Goal: Use online tool/utility: Utilize a website feature to perform a specific function

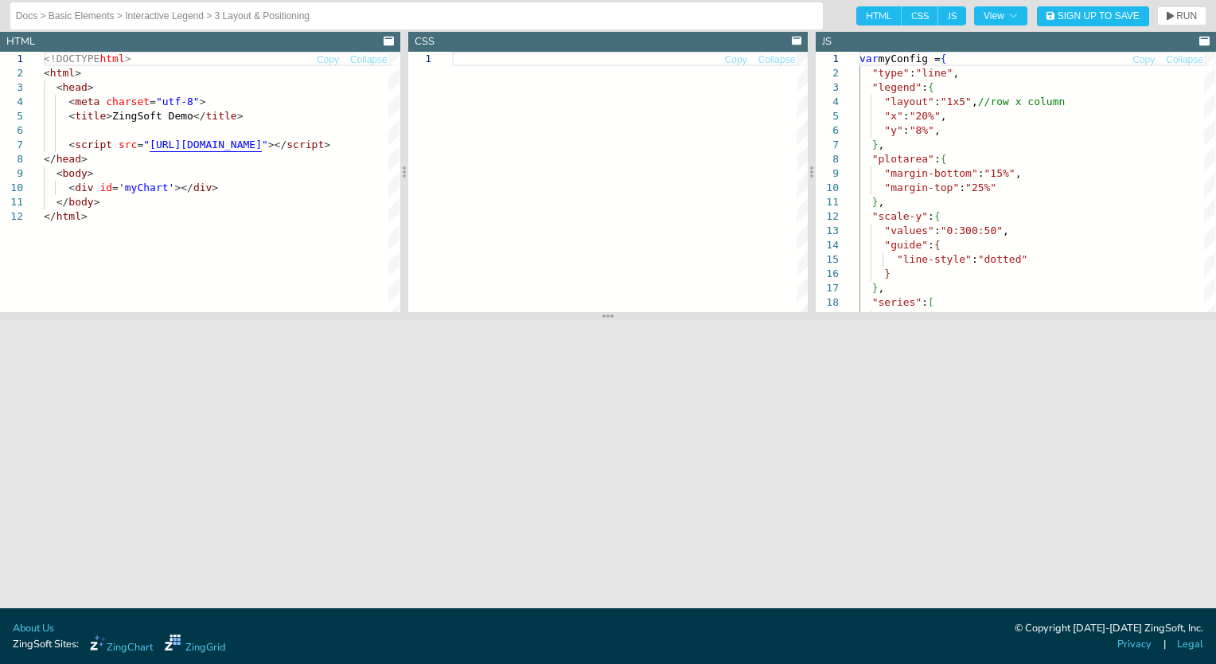
click at [668, 102] on div at bounding box center [630, 182] width 356 height 260
click at [280, 122] on div "<!DOCTYPE html > < html > < head > < meta charset = "utf-8" > < title > ZingSof…" at bounding box center [259, 261] width 431 height 418
click at [1009, 14] on icon "button" at bounding box center [1013, 16] width 10 height 10
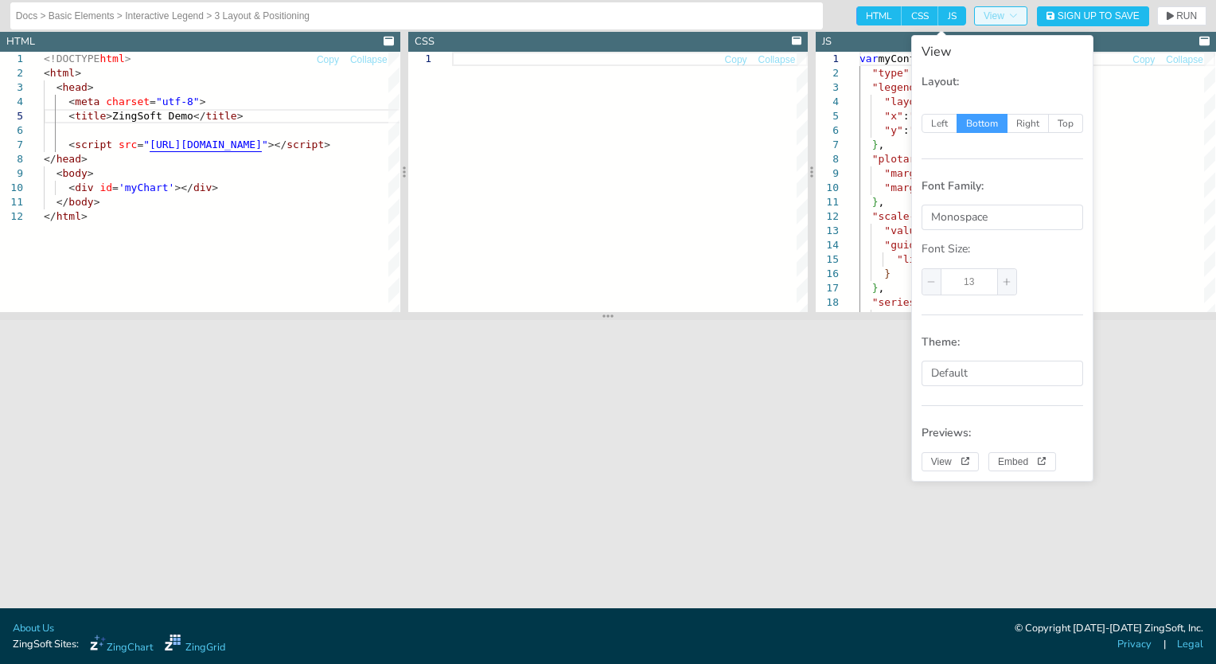
click at [1009, 14] on icon "button" at bounding box center [1013, 16] width 10 height 10
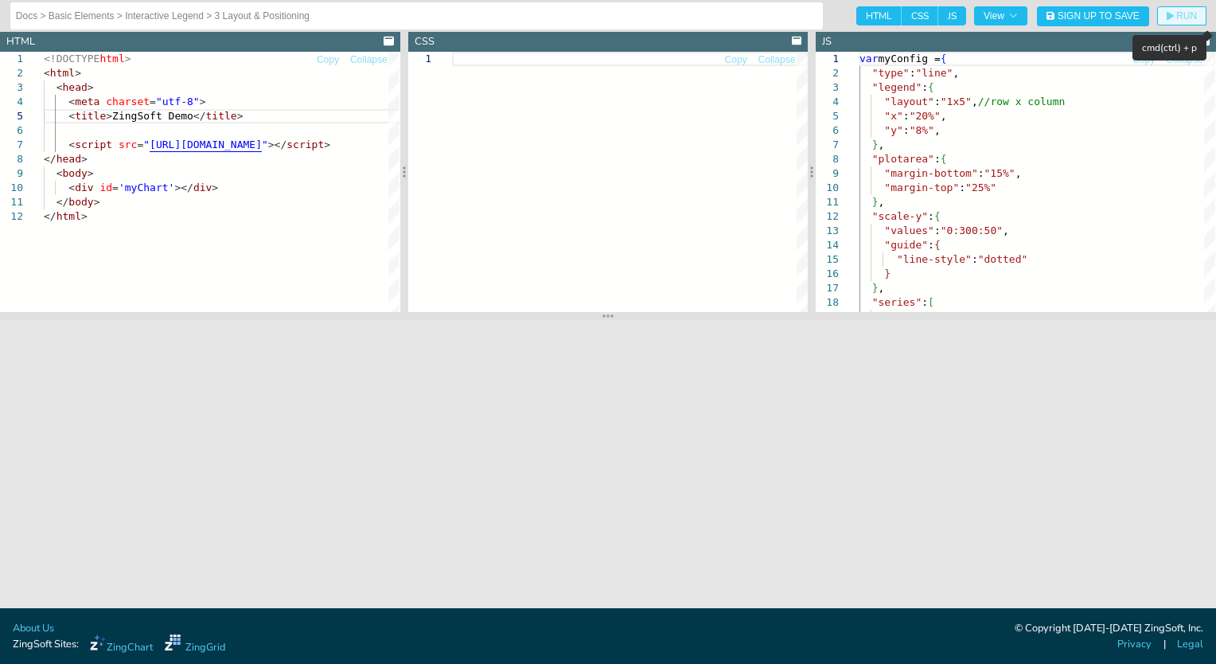
click at [1198, 21] on button "RUN" at bounding box center [1181, 15] width 49 height 19
click at [952, 103] on div "var myConfig = { "type" : "line" , "legend" : { "layout" : "1x5" , //row x colu…" at bounding box center [1037, 511] width 356 height 919
click at [944, 100] on div "var myConfig = { "type" : "line" , "legend" : { "layout" : "1x5" , //row x colu…" at bounding box center [1037, 511] width 356 height 919
click at [952, 103] on div "var myConfig = { "type" : "line" , "legend" : { "layout" : "1x5" , //row x colu…" at bounding box center [1037, 511] width 356 height 919
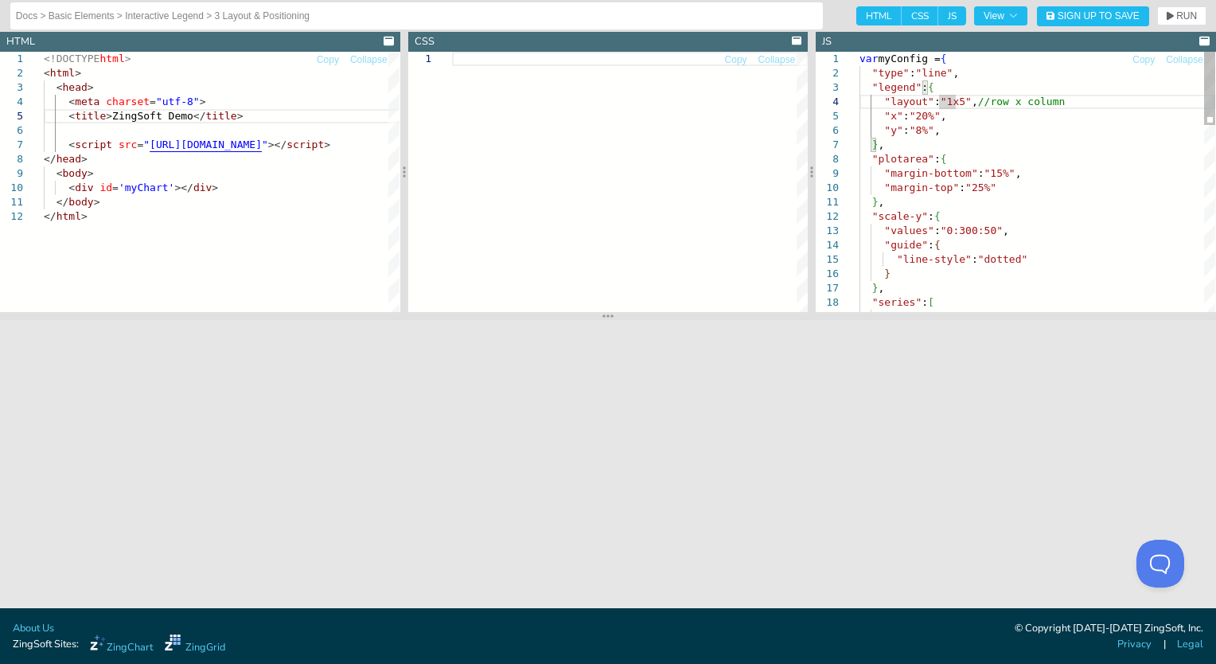
click at [956, 106] on div "var myConfig = { "type" : "line" , "legend" : { "layout" : "1x5" , //row x colu…" at bounding box center [1037, 511] width 356 height 919
type textarea "var myConfig = { "type":"line", "legend":{ "layout":"1x2", //row x column "x":"…"
click at [1176, 14] on span "RUN" at bounding box center [1186, 16] width 21 height 10
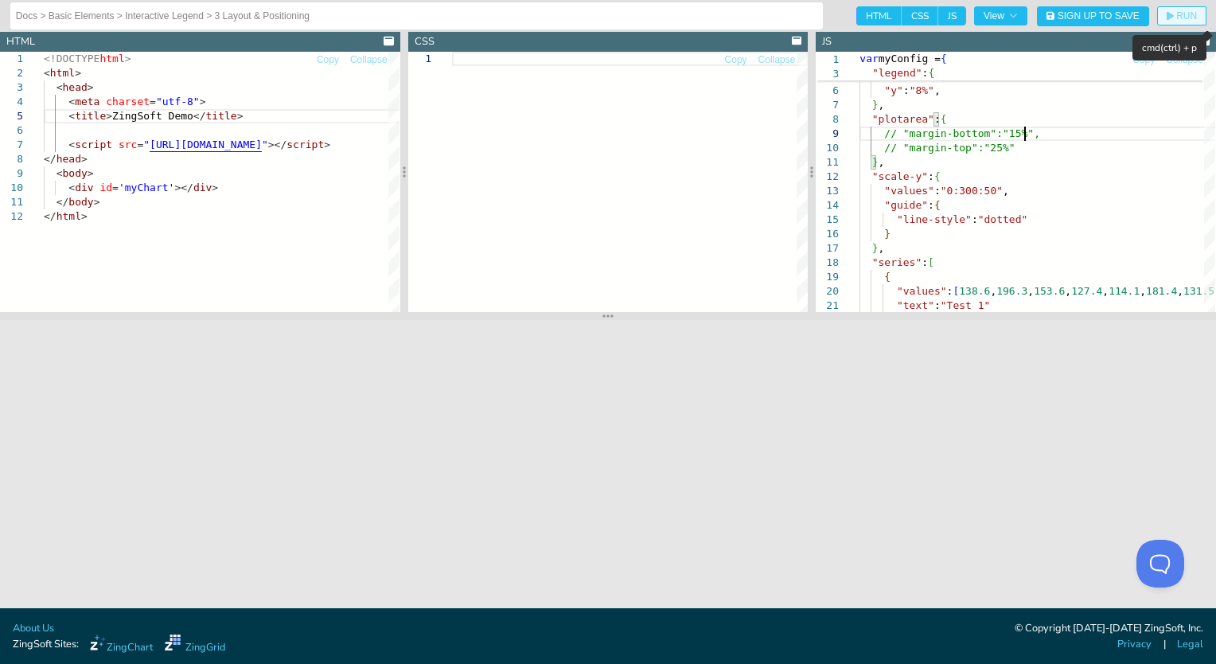
click at [1163, 16] on button "RUN" at bounding box center [1181, 15] width 49 height 19
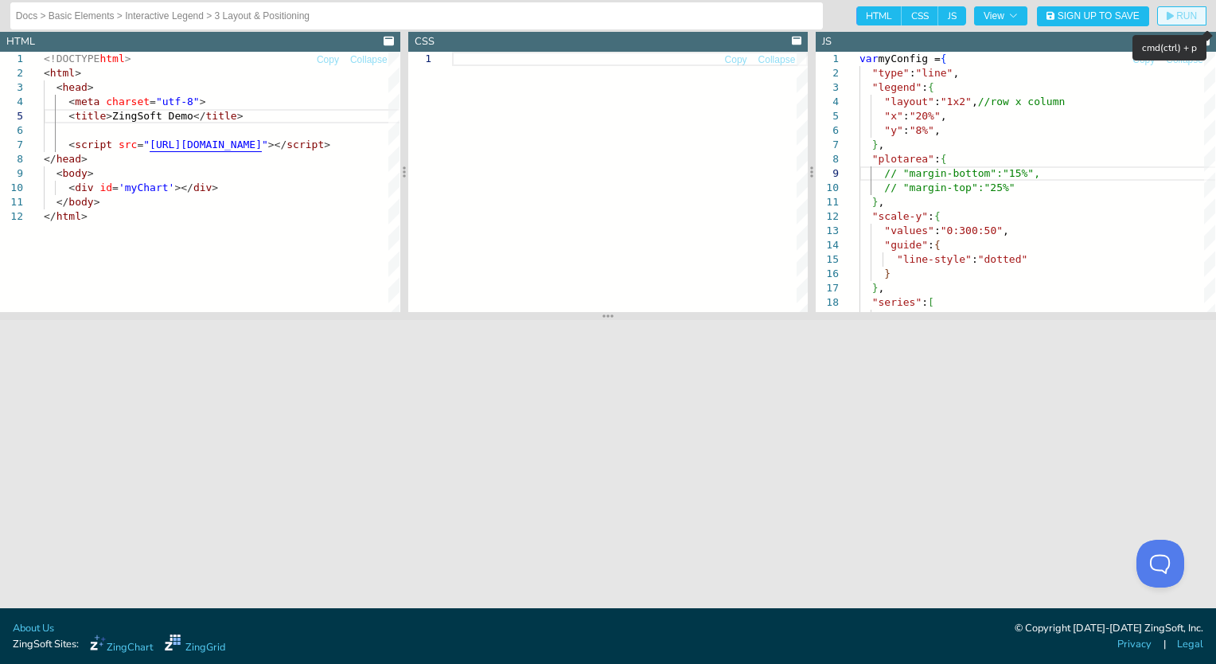
click at [1175, 16] on span "RUN" at bounding box center [1182, 16] width 30 height 10
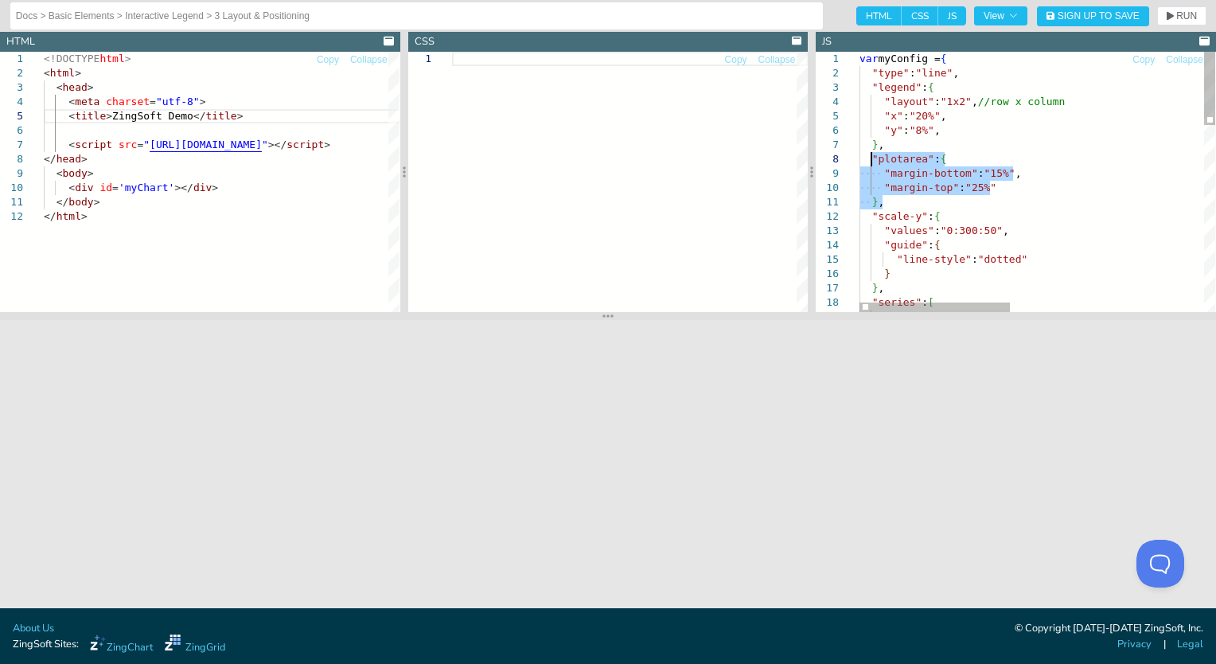
drag, startPoint x: 902, startPoint y: 202, endPoint x: 872, endPoint y: 158, distance: 53.2
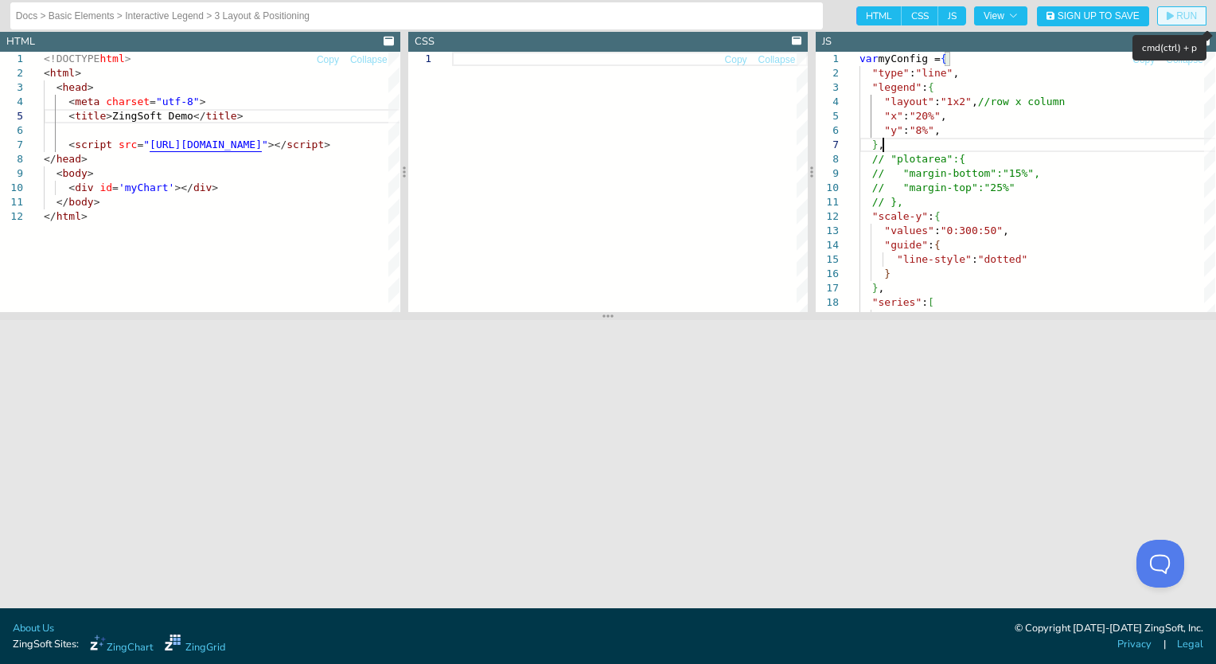
click at [1175, 20] on span "RUN" at bounding box center [1182, 16] width 30 height 10
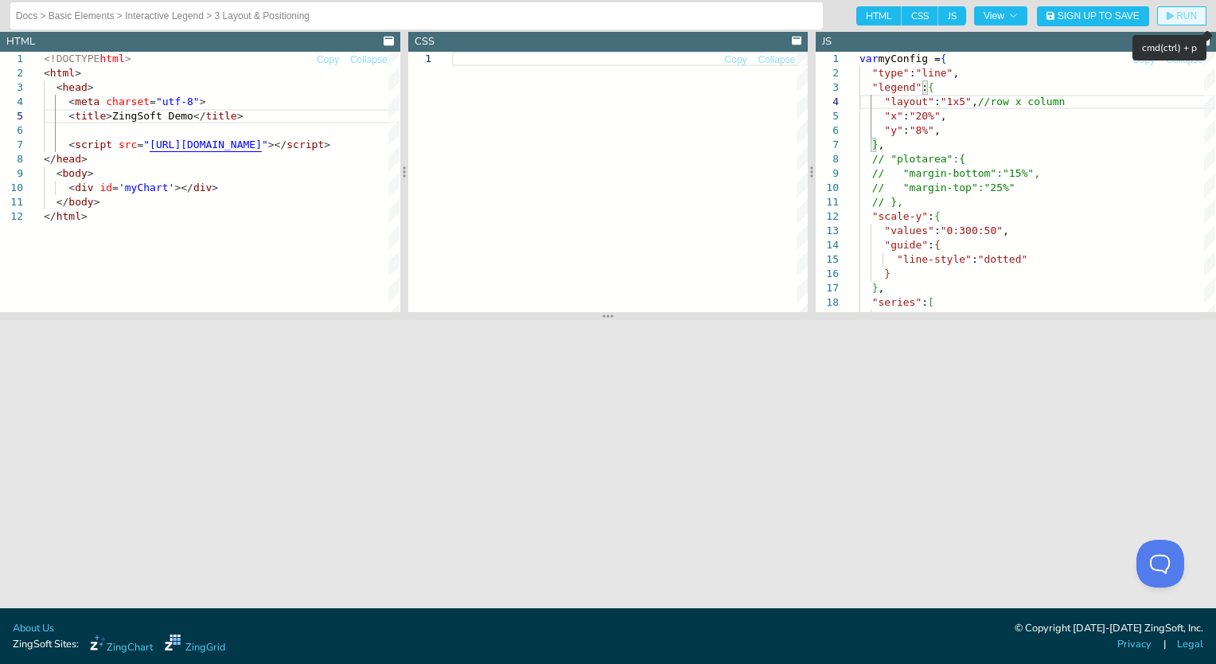
click at [1184, 14] on span "RUN" at bounding box center [1186, 16] width 21 height 10
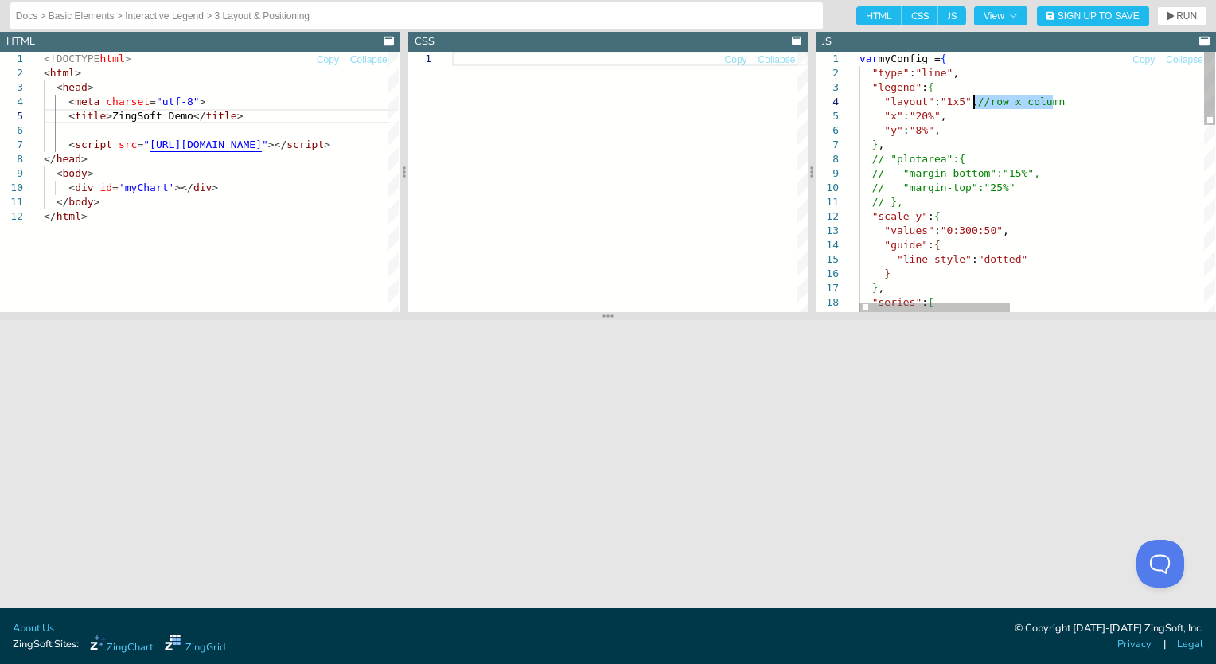
drag, startPoint x: 1059, startPoint y: 103, endPoint x: 958, endPoint y: 196, distance: 137.4
drag, startPoint x: 975, startPoint y: 102, endPoint x: 1092, endPoint y: 102, distance: 117.0
drag, startPoint x: 880, startPoint y: 114, endPoint x: 1012, endPoint y: 126, distance: 132.6
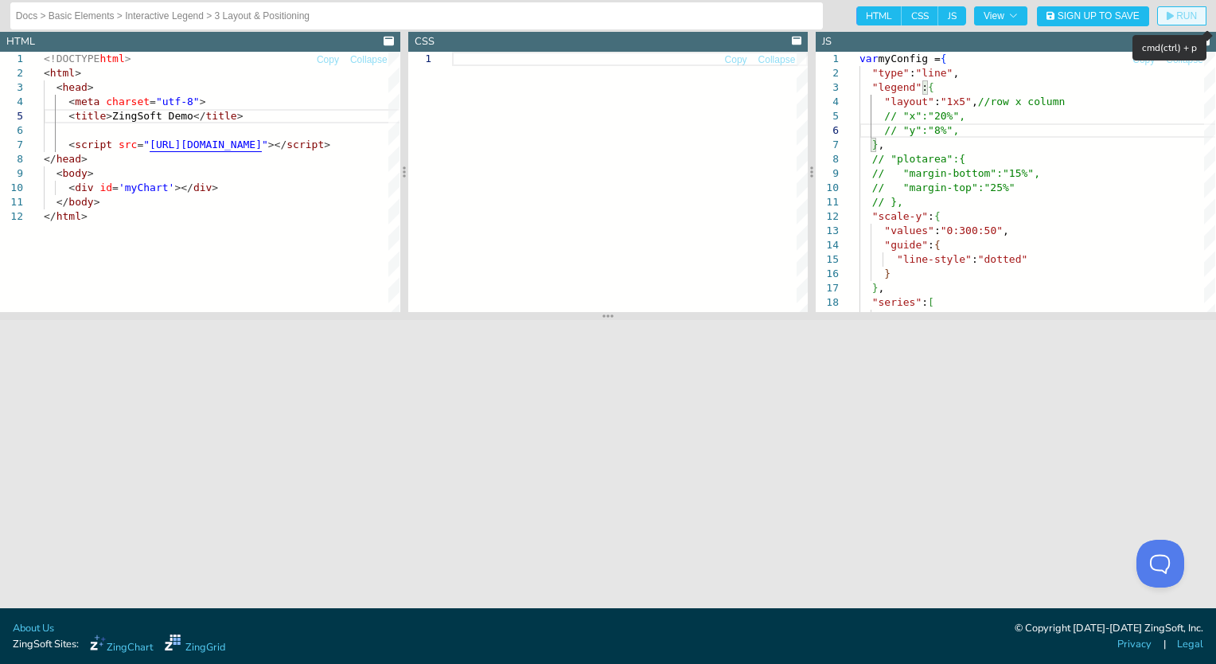
click at [1192, 10] on button "RUN" at bounding box center [1181, 15] width 49 height 19
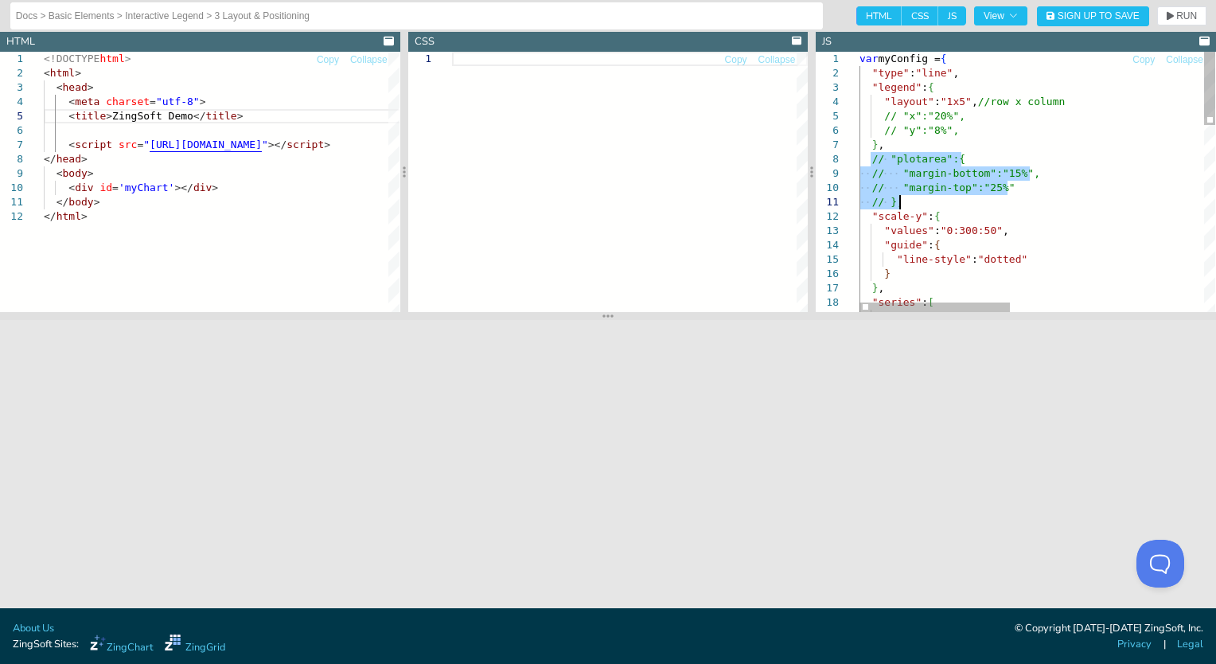
drag, startPoint x: 871, startPoint y: 156, endPoint x: 917, endPoint y: 197, distance: 61.5
drag, startPoint x: 881, startPoint y: 170, endPoint x: 1045, endPoint y: 189, distance: 164.9
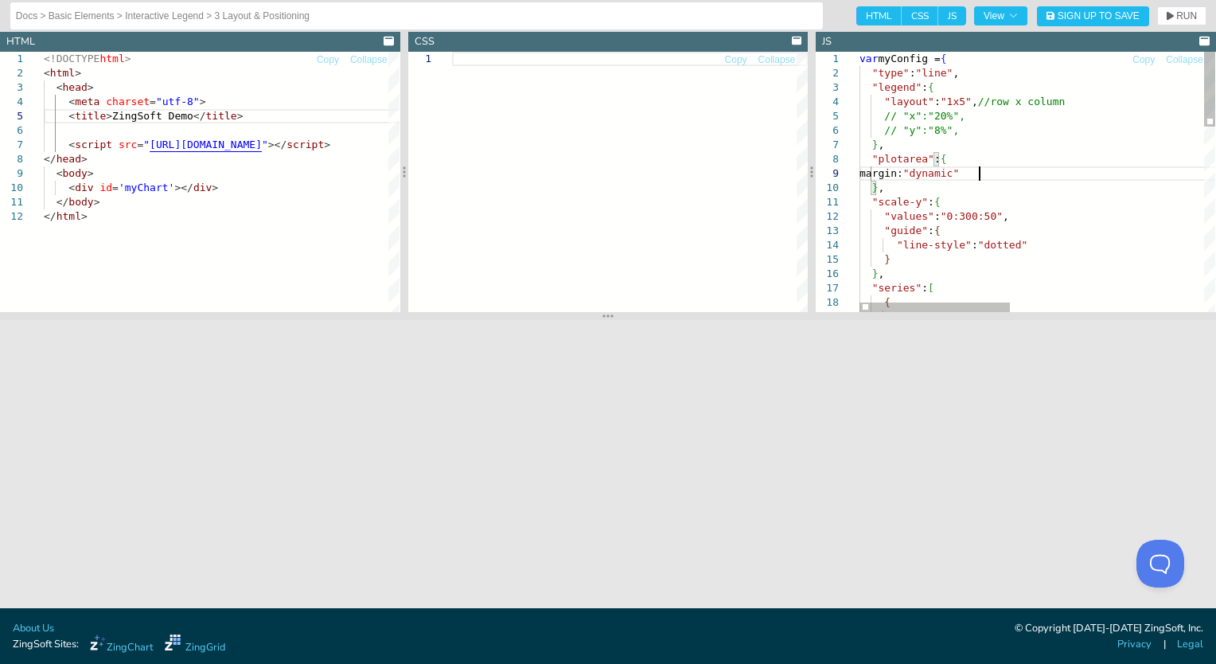
click at [1162, 22] on button "RUN" at bounding box center [1181, 15] width 49 height 19
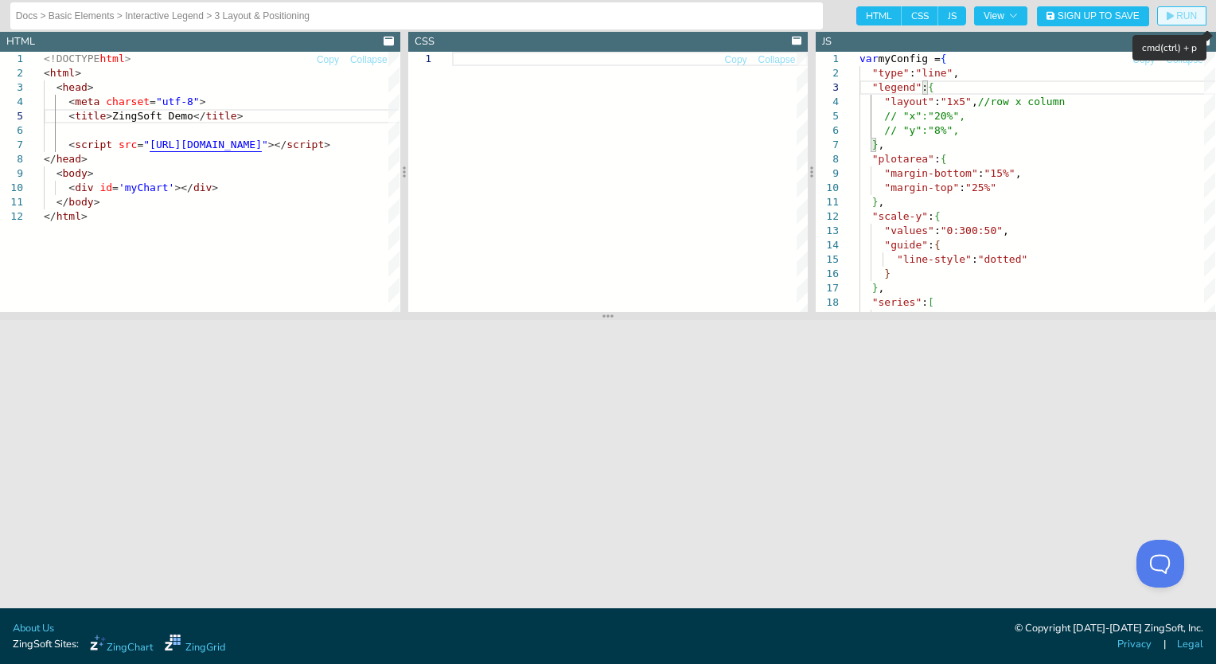
click at [1171, 9] on button "RUN" at bounding box center [1181, 15] width 49 height 19
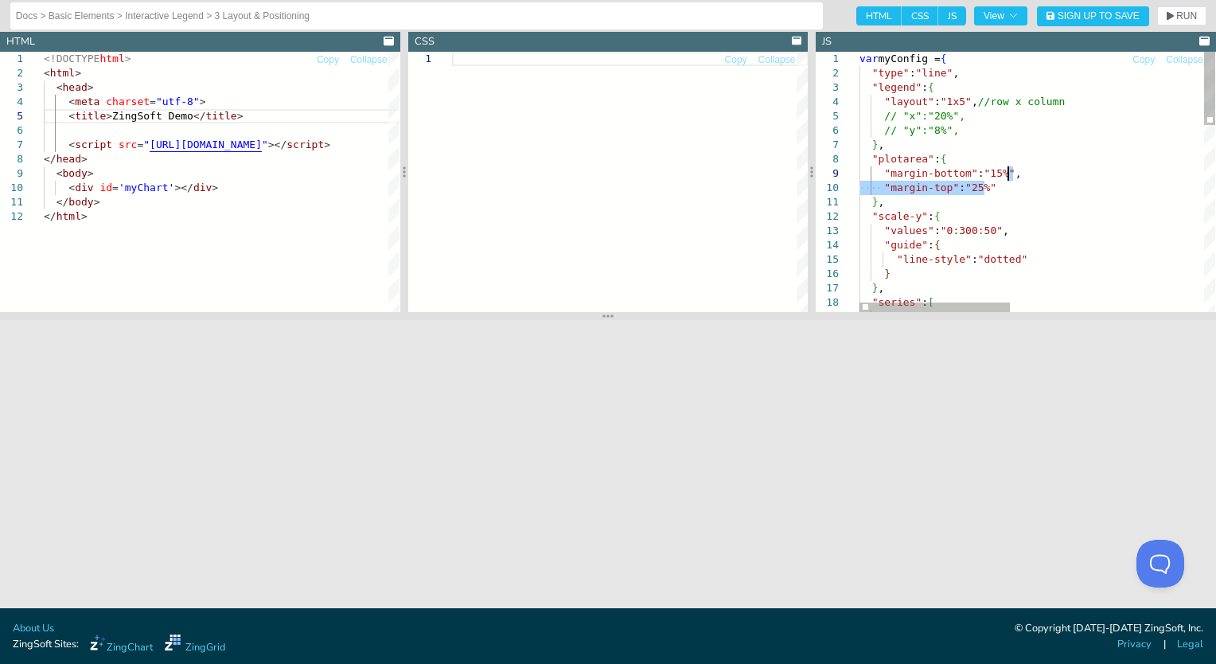
drag, startPoint x: 1005, startPoint y: 189, endPoint x: 1025, endPoint y: 174, distance: 24.5
type textarea "var myConfig = { "type":"line", "legend":{ "layout":"1x5", //row x column // "x…"
drag, startPoint x: 1003, startPoint y: 187, endPoint x: 1032, endPoint y: 170, distance: 33.2
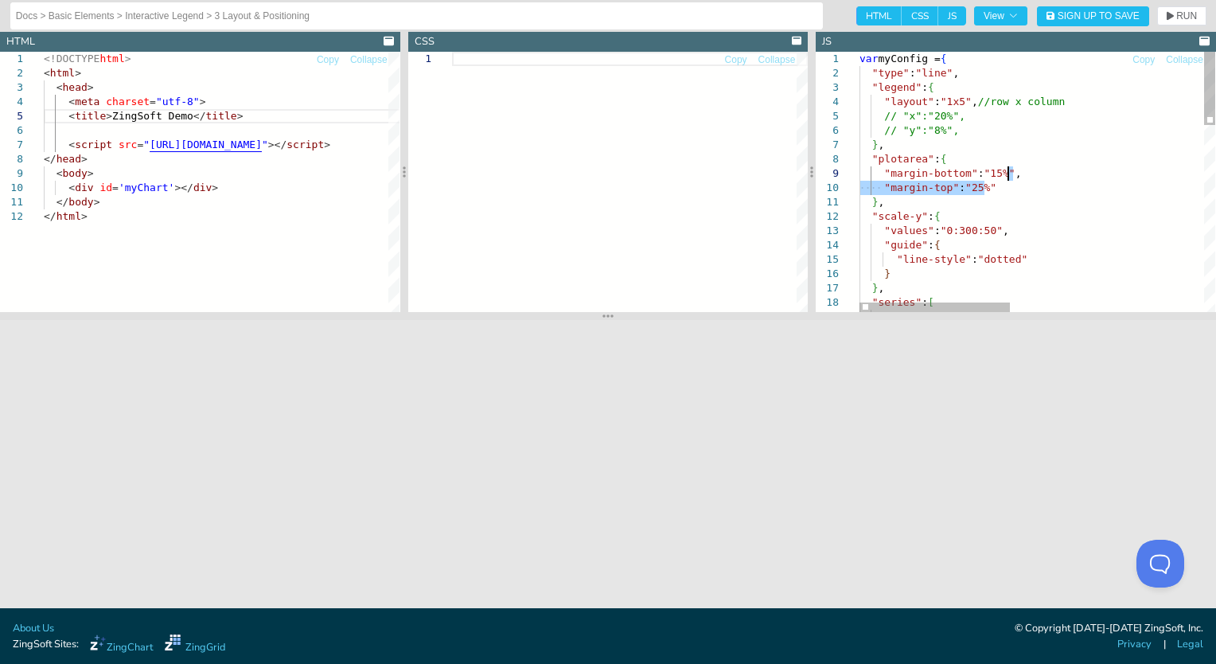
drag, startPoint x: 1006, startPoint y: 189, endPoint x: 1017, endPoint y: 158, distance: 33.7
